Goal: Navigation & Orientation: Go to known website

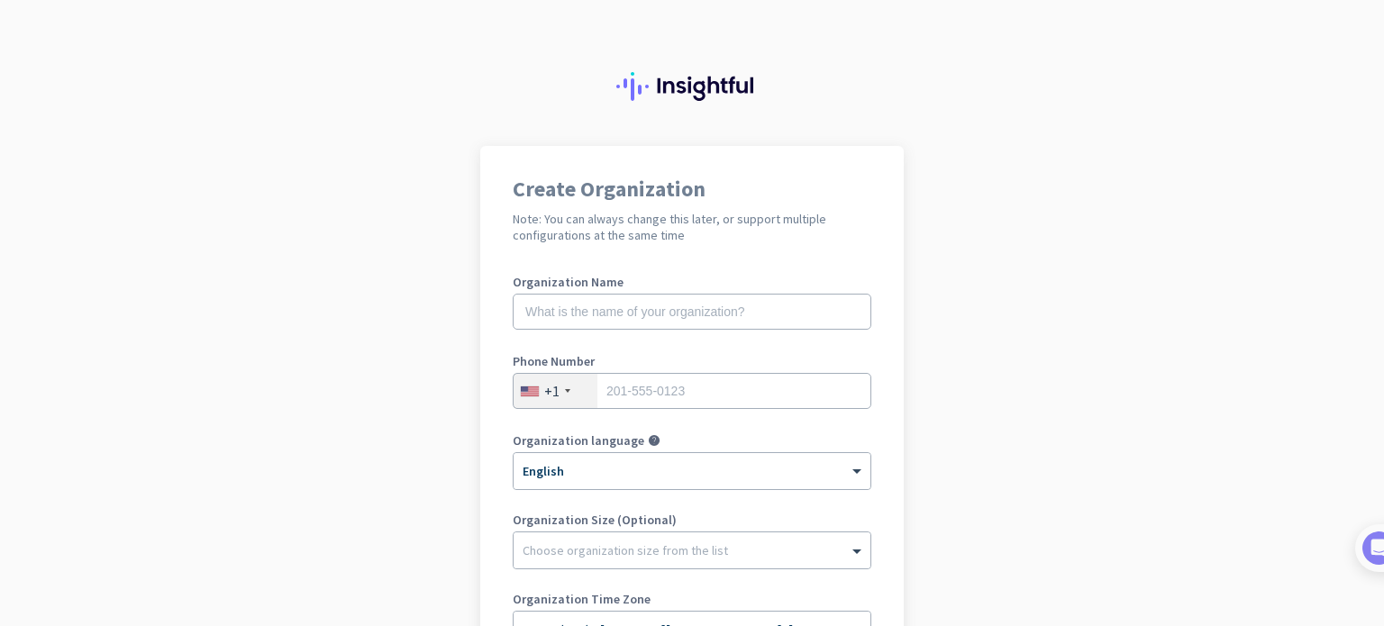
scroll to position [244, 0]
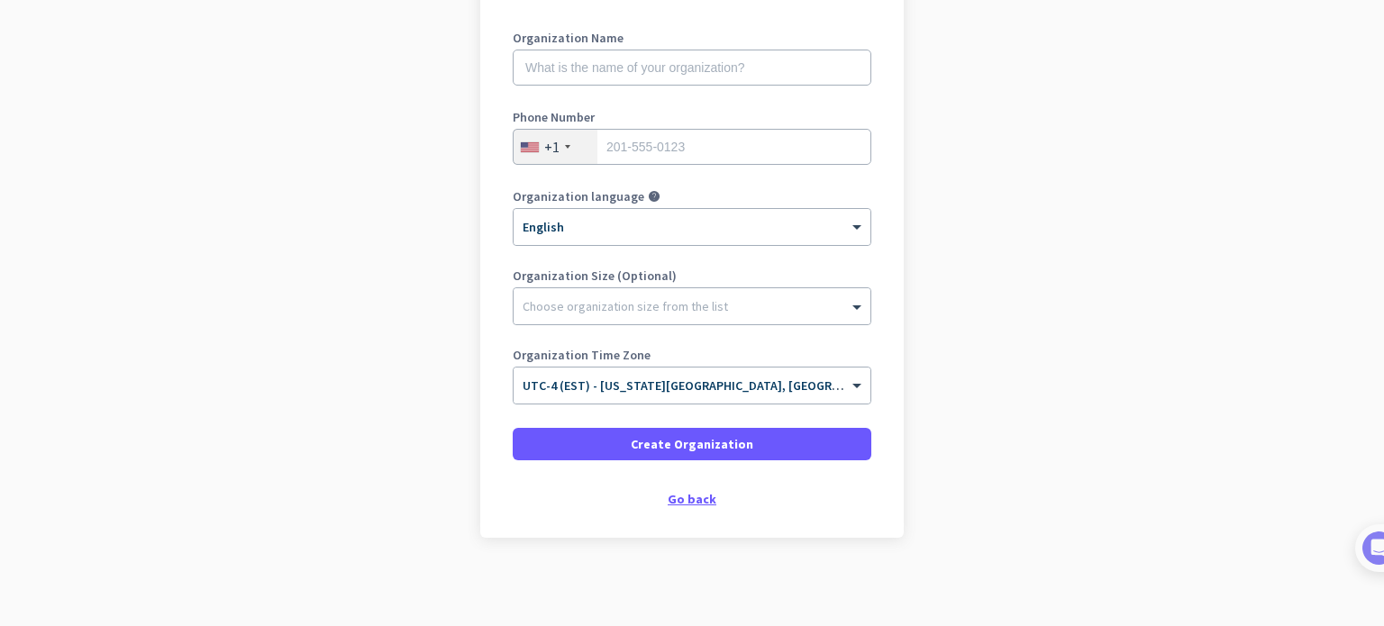
click at [704, 496] on div "Go back" at bounding box center [692, 499] width 359 height 13
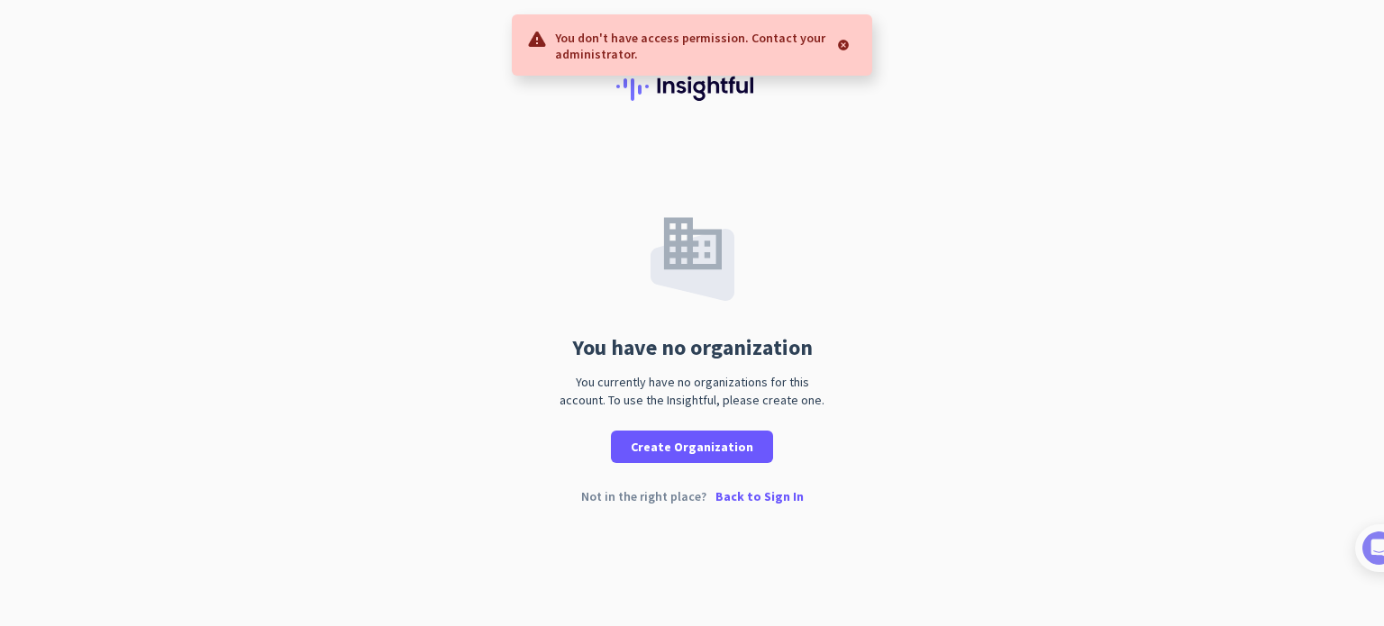
click at [860, 41] on div "You don't have access permission. Contact your administrator." at bounding box center [692, 44] width 360 height 61
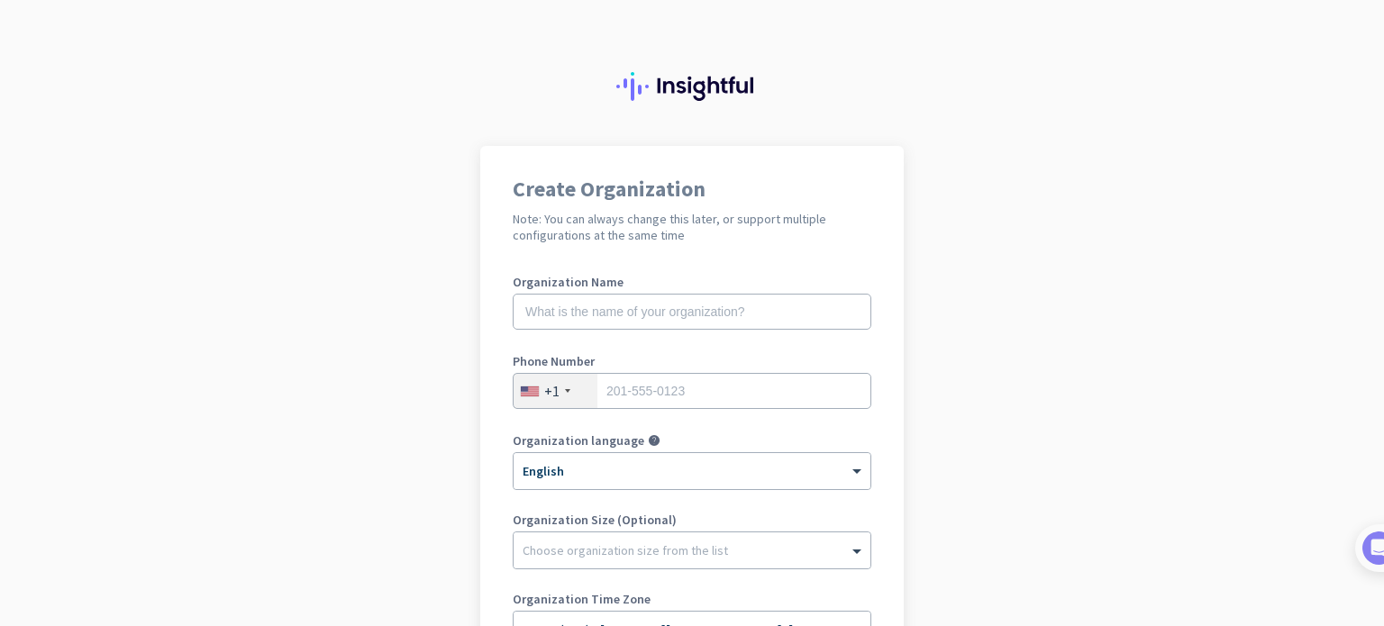
scroll to position [245, 0]
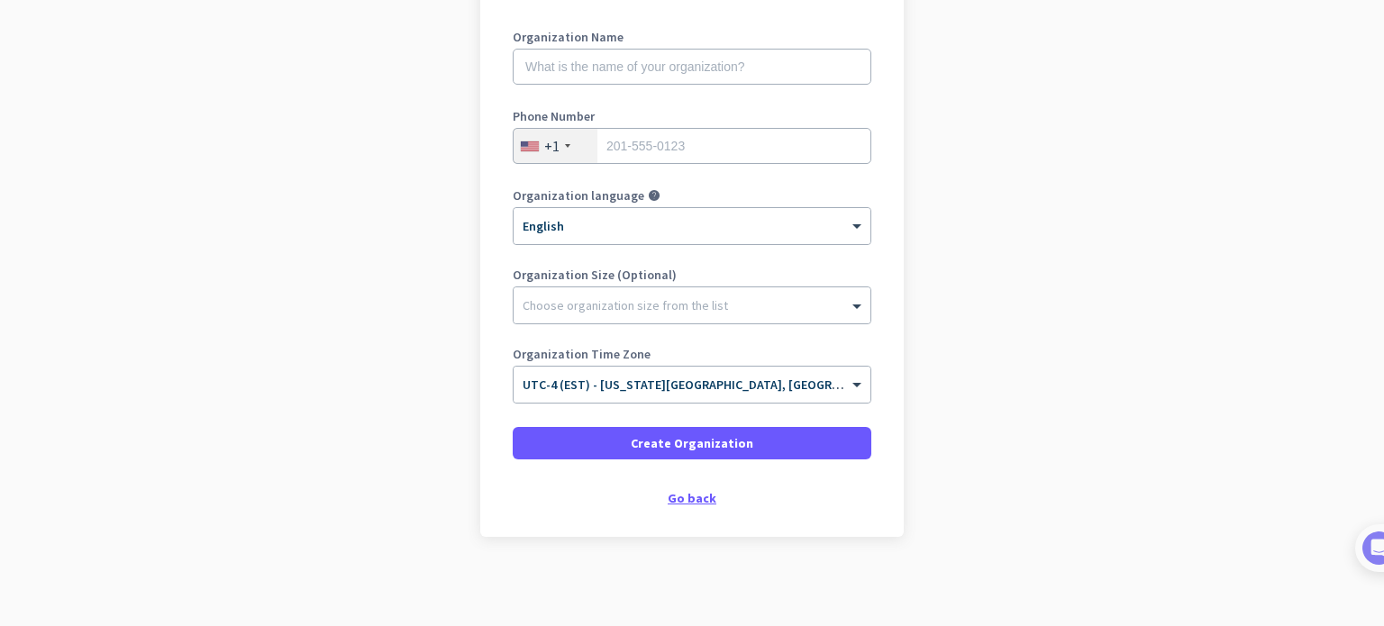
click at [691, 495] on div "Go back" at bounding box center [692, 498] width 359 height 13
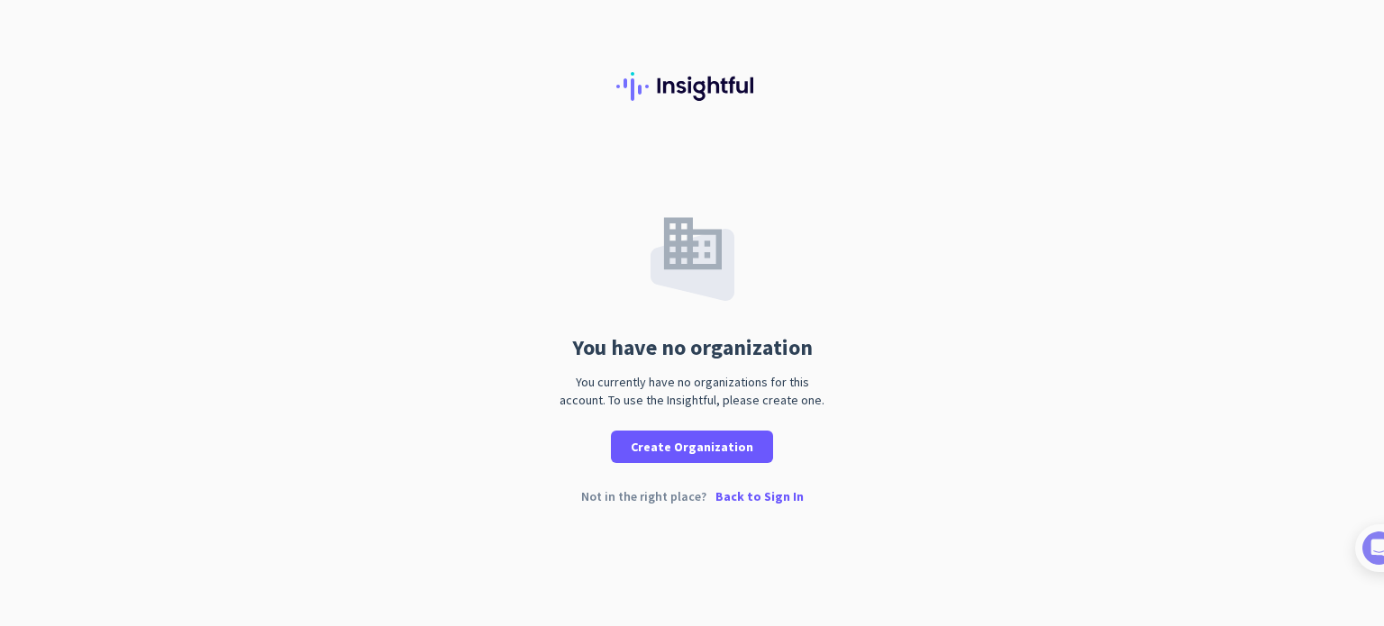
click at [753, 495] on p "Back to Sign In" at bounding box center [759, 496] width 88 height 13
